Goal: Task Accomplishment & Management: Manage account settings

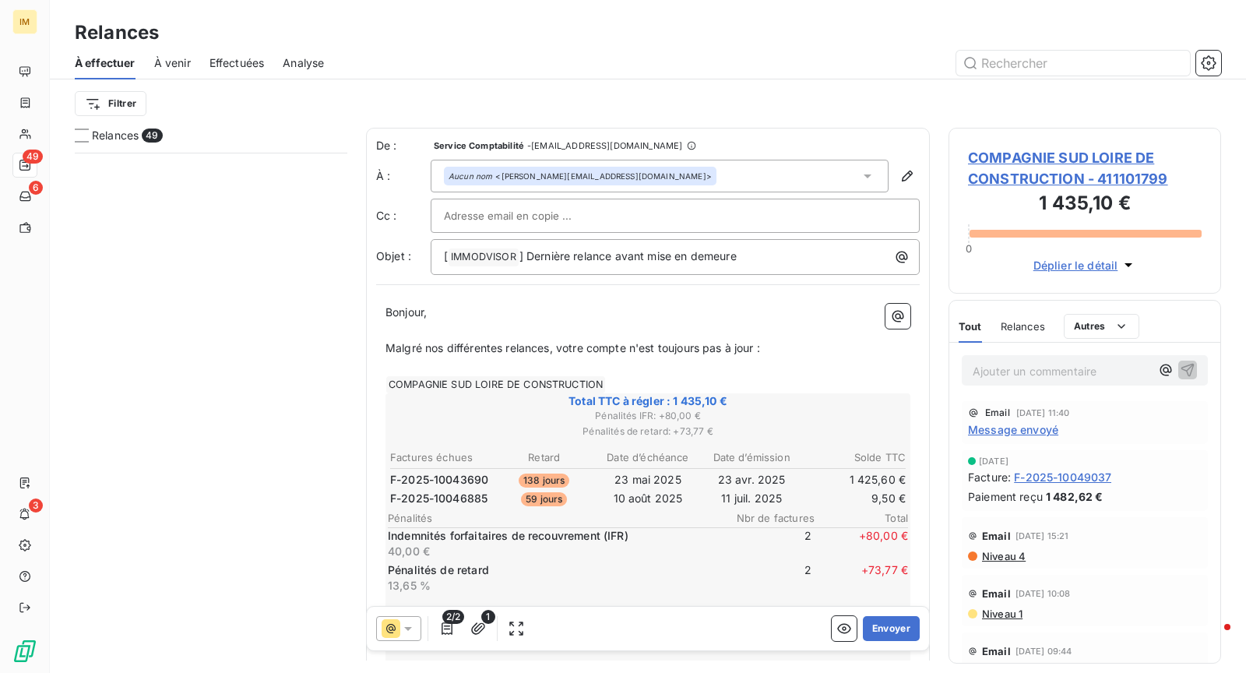
scroll to position [520, 273]
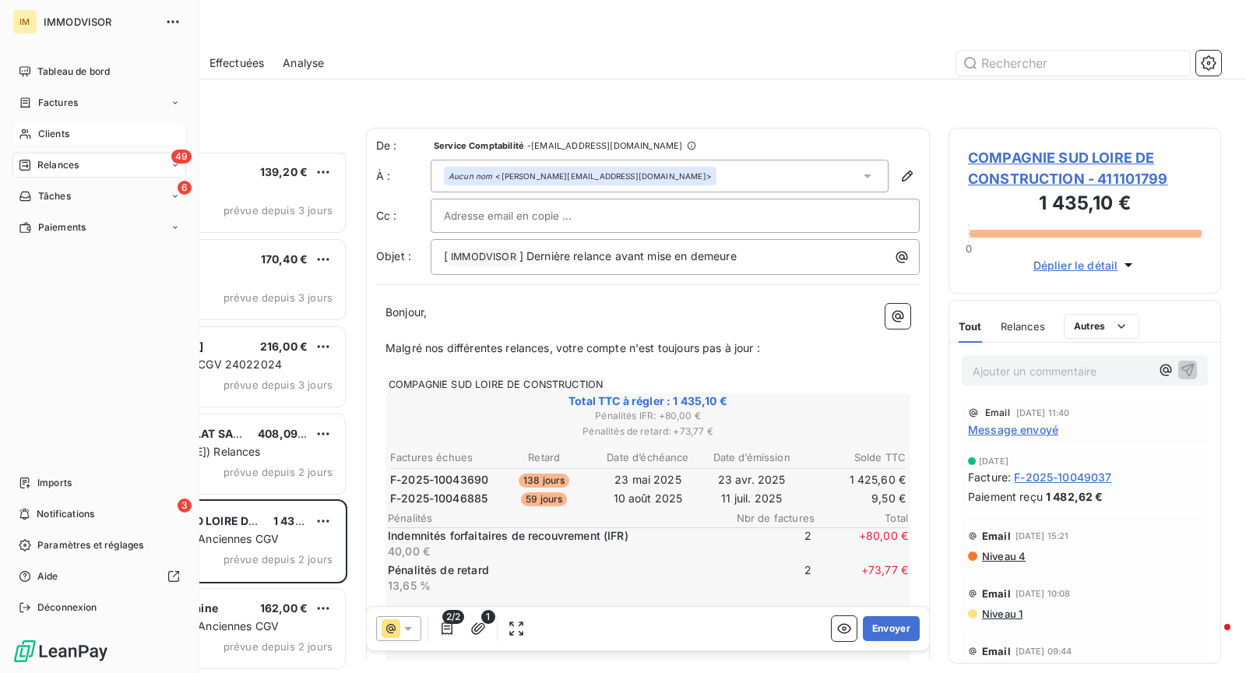
click at [47, 127] on span "Clients" at bounding box center [53, 134] width 31 height 14
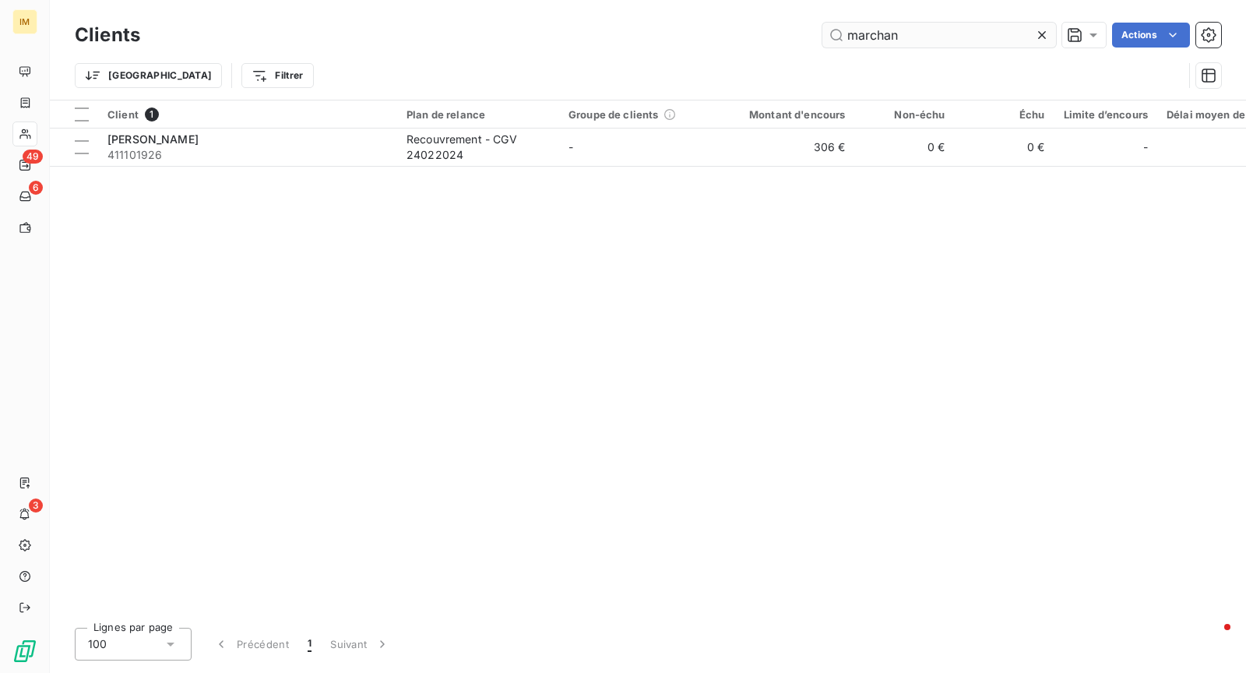
click at [867, 41] on input "marchan" at bounding box center [939, 35] width 234 height 25
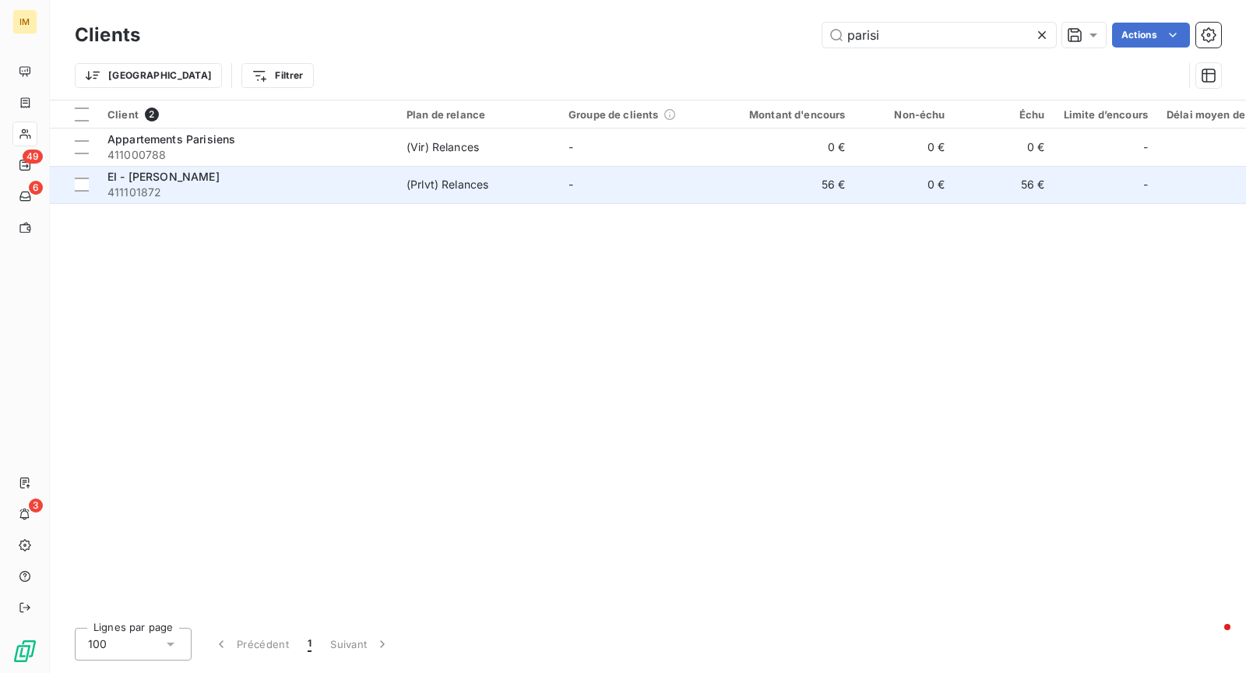
type input "parisi"
click at [557, 181] on td "(Prlvt) Relances" at bounding box center [478, 184] width 162 height 37
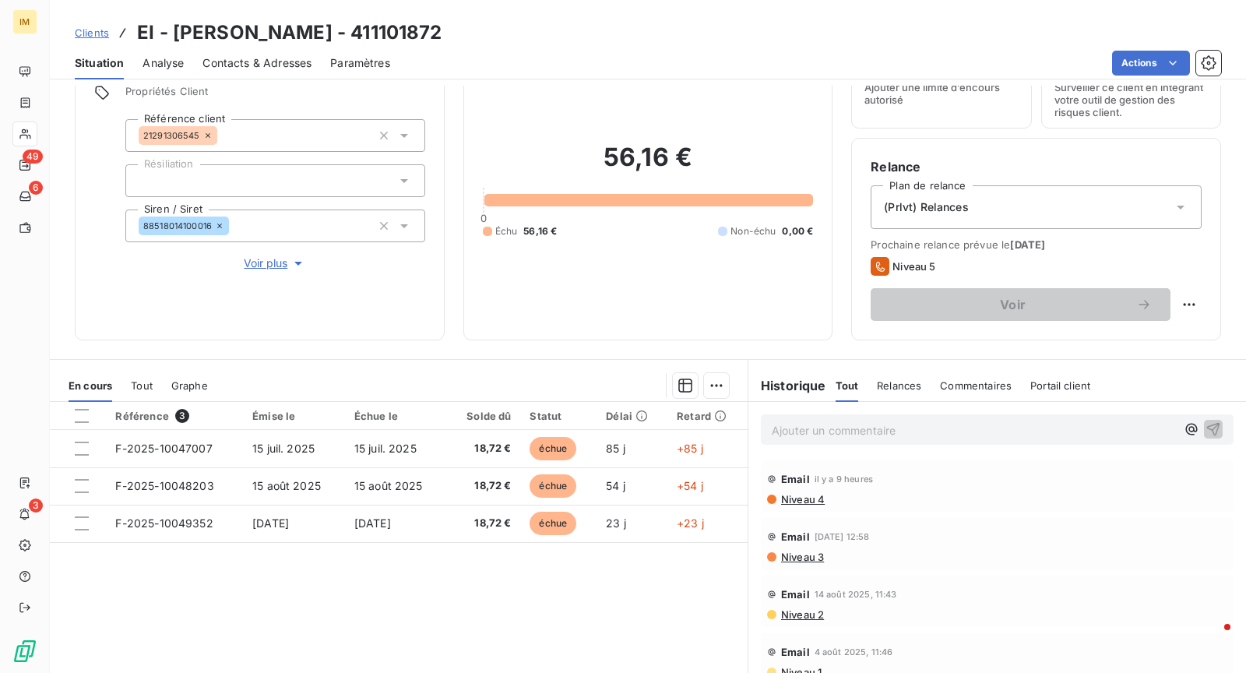
scroll to position [94, 0]
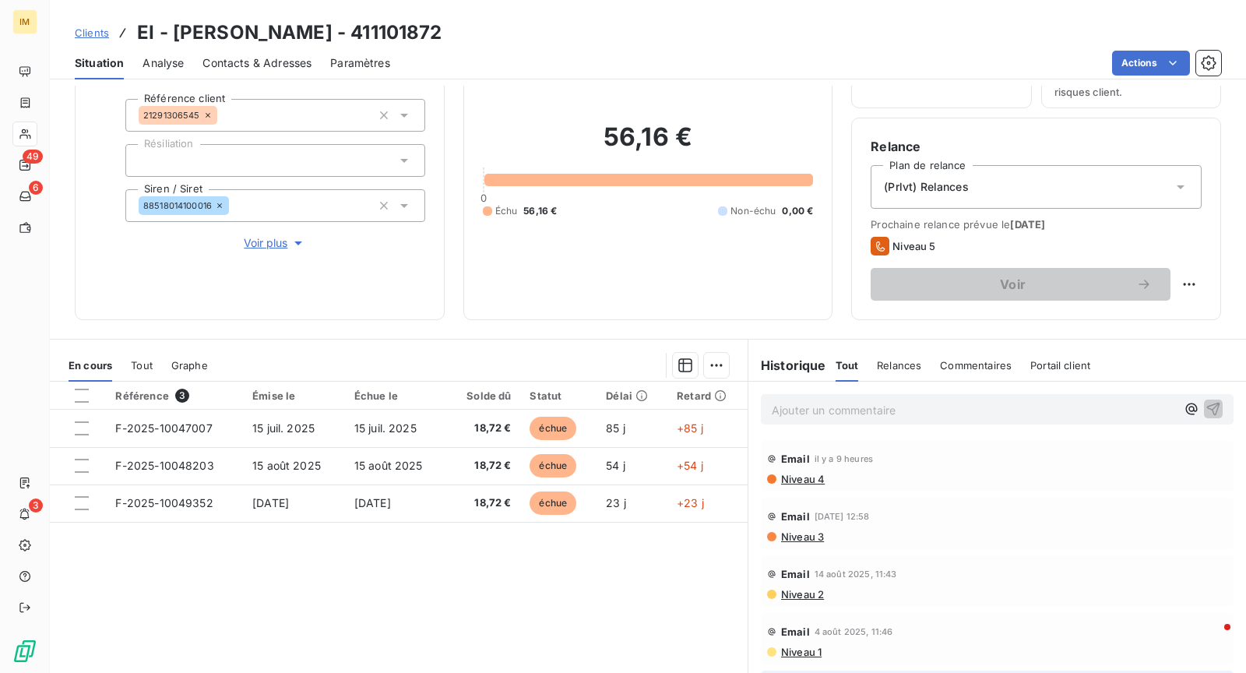
click at [861, 402] on p "Ajouter un commentaire ﻿" at bounding box center [974, 409] width 404 height 19
